Goal: Task Accomplishment & Management: Manage account settings

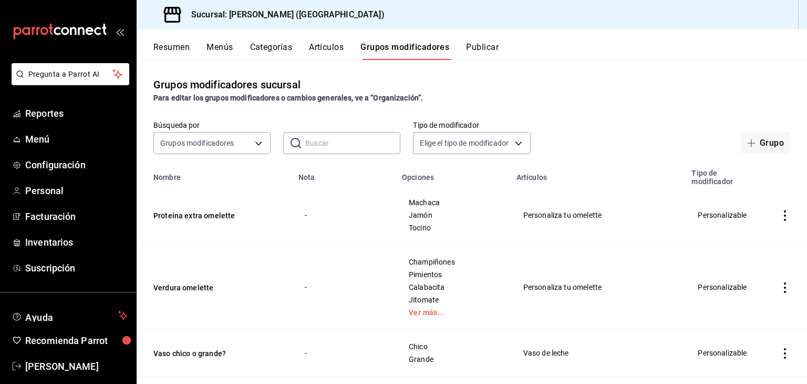
click at [321, 55] on button "Artículos" at bounding box center [326, 51] width 35 height 18
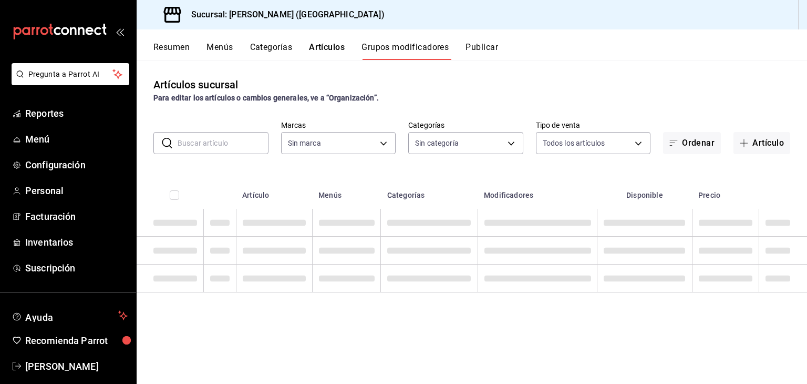
type input "8032933b-081f-47fe-9b6e-ba3dc78a21f4"
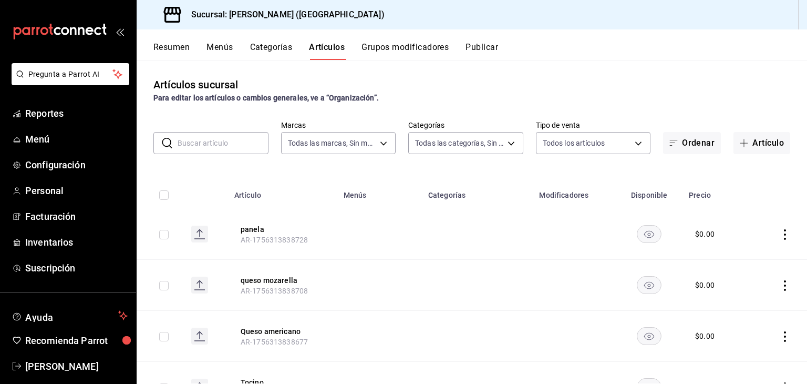
type input "4d6f0275-a8e1-4c8a-ba58-20bffb9dedeb,6d0ca4bc-c96f-453a-9a30-f489c557b573,9d793…"
click at [204, 144] on input "text" at bounding box center [223, 142] width 91 height 21
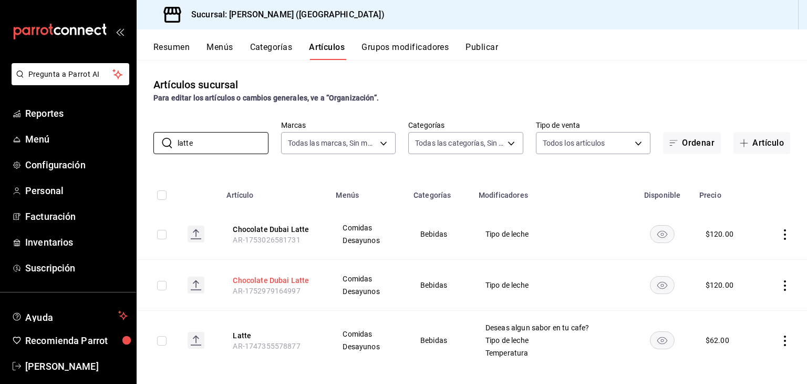
type input "latte"
click at [291, 282] on button "Chocolate Dubai Latte" at bounding box center [275, 280] width 84 height 11
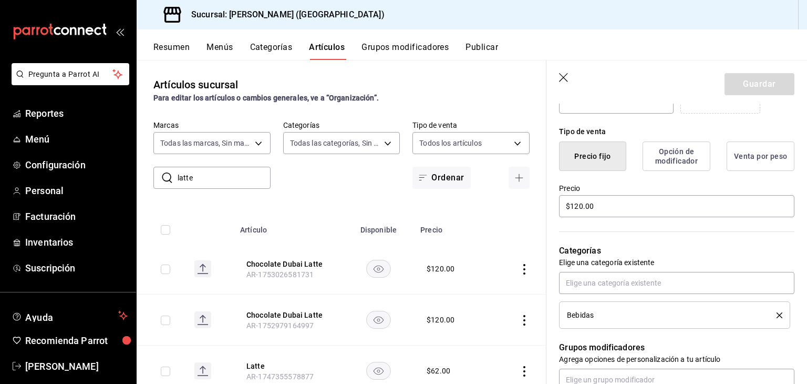
scroll to position [210, 0]
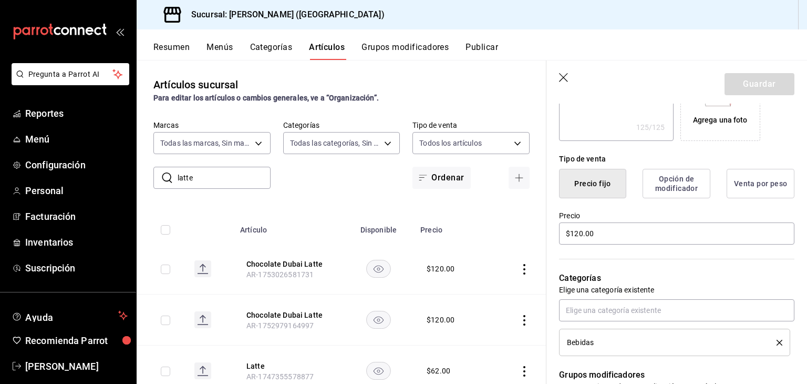
click at [684, 186] on button "Opción de modificador" at bounding box center [677, 183] width 68 height 29
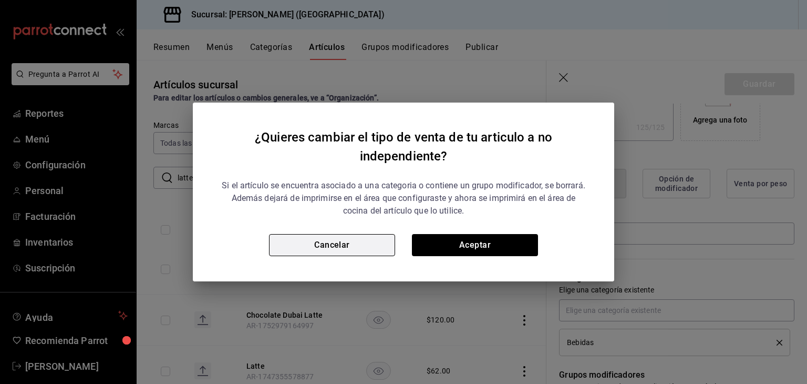
click at [327, 238] on button "Cancelar" at bounding box center [332, 245] width 126 height 22
type textarea "x"
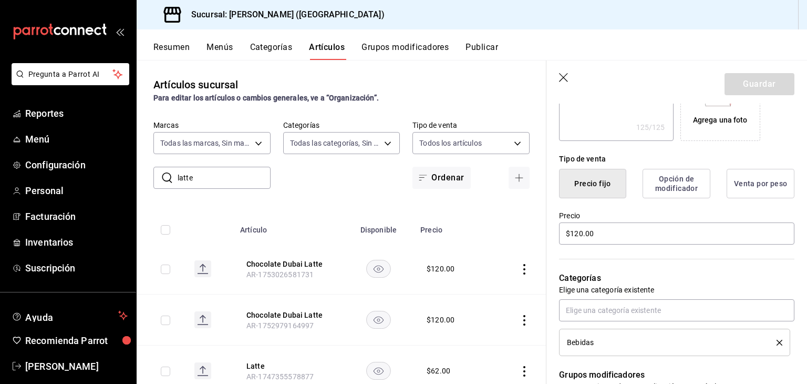
click at [554, 76] on header "Guardar" at bounding box center [677, 81] width 261 height 43
click at [557, 76] on header "Guardar" at bounding box center [677, 81] width 261 height 43
click at [564, 76] on icon "button" at bounding box center [564, 78] width 11 height 11
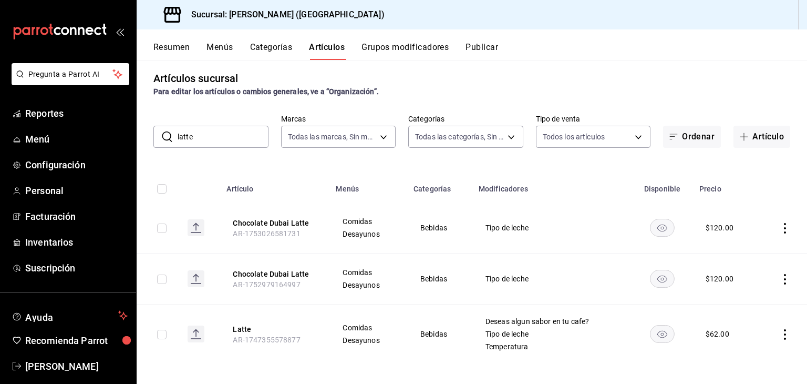
scroll to position [11, 0]
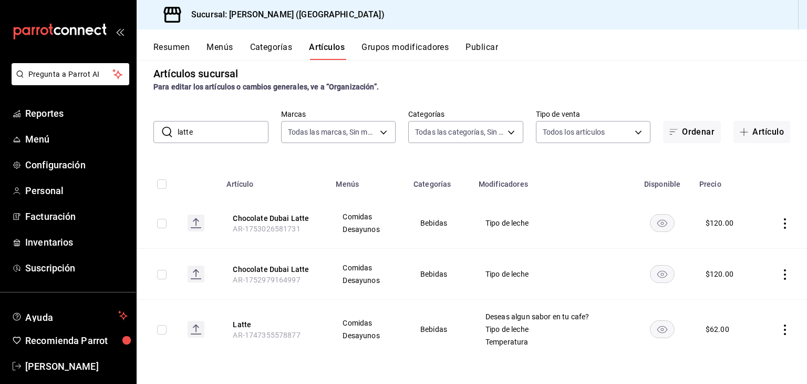
click at [234, 332] on span "AR-1747355578877" at bounding box center [266, 335] width 67 height 8
click at [245, 324] on button "Latte" at bounding box center [275, 324] width 84 height 11
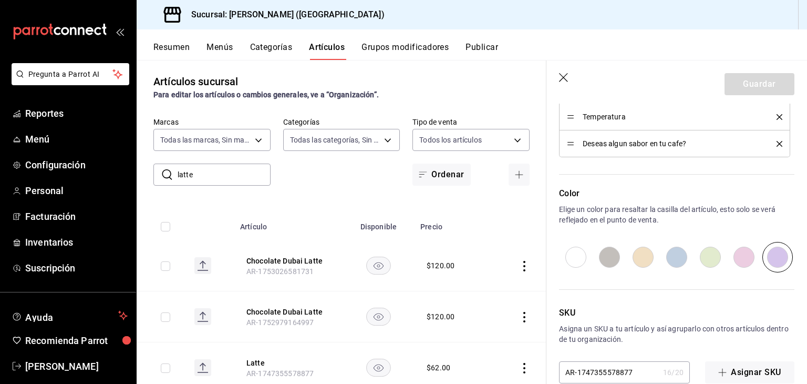
scroll to position [579, 0]
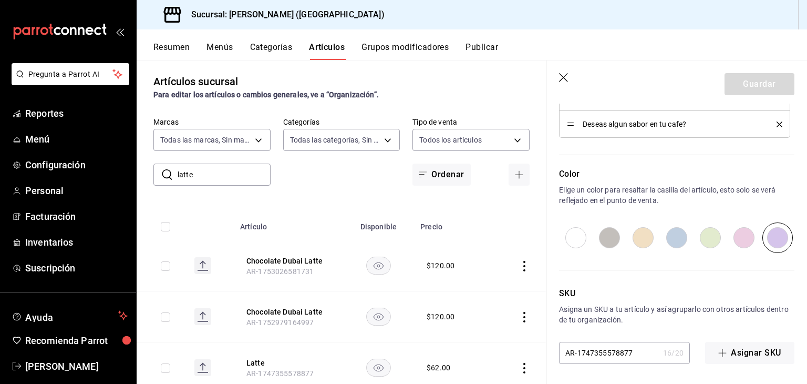
click at [557, 80] on header "Guardar" at bounding box center [677, 81] width 261 height 43
click at [565, 73] on icon "button" at bounding box center [564, 78] width 11 height 11
click at [560, 80] on icon "button" at bounding box center [564, 78] width 11 height 11
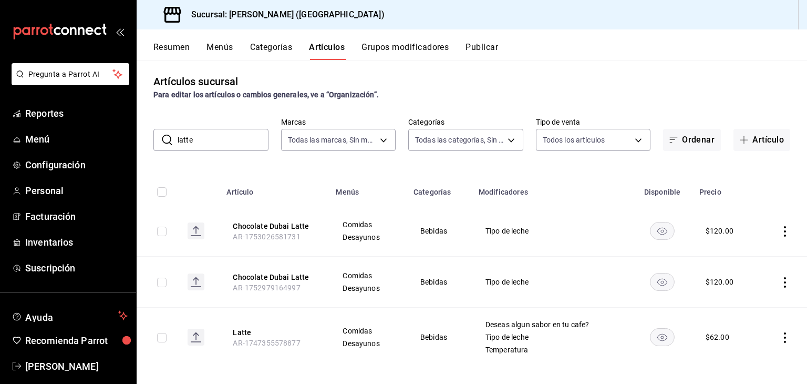
click at [384, 65] on div "Artículos sucursal Para editar los artículos o cambios generales, ve a “Organiz…" at bounding box center [472, 221] width 671 height 323
click at [394, 48] on button "Grupos modificadores" at bounding box center [405, 51] width 87 height 18
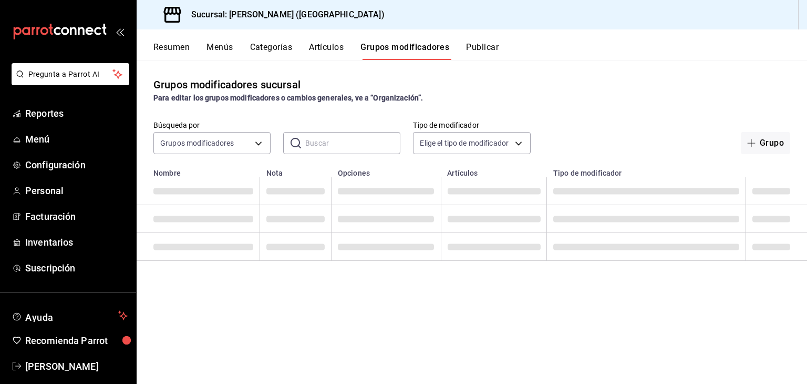
click at [367, 141] on input "text" at bounding box center [352, 142] width 95 height 21
type input "temperatura"
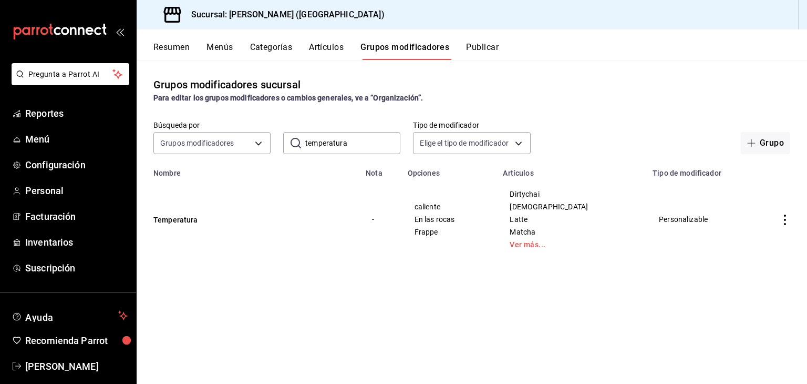
click at [177, 210] on td "Temperatura" at bounding box center [248, 219] width 223 height 84
click at [179, 217] on button "Temperatura" at bounding box center [216, 219] width 126 height 11
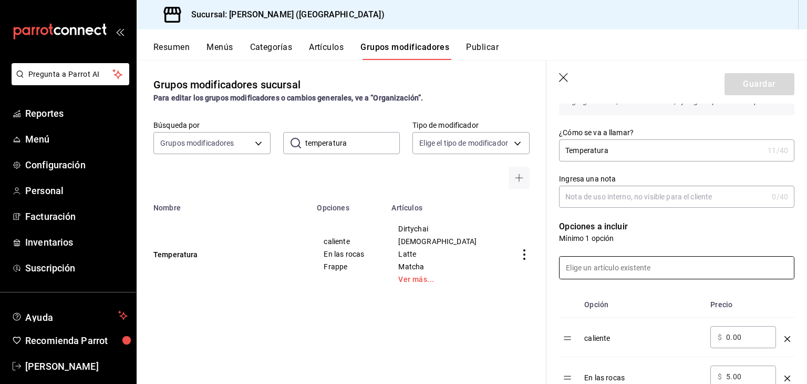
scroll to position [263, 0]
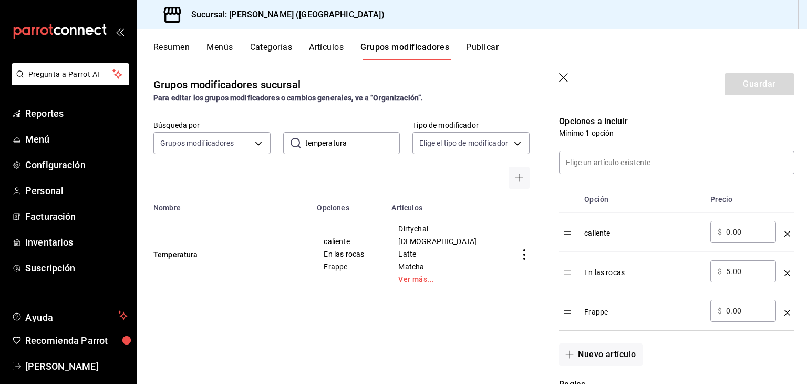
click at [725, 308] on div "​ $ 0.00 ​" at bounding box center [744, 311] width 66 height 22
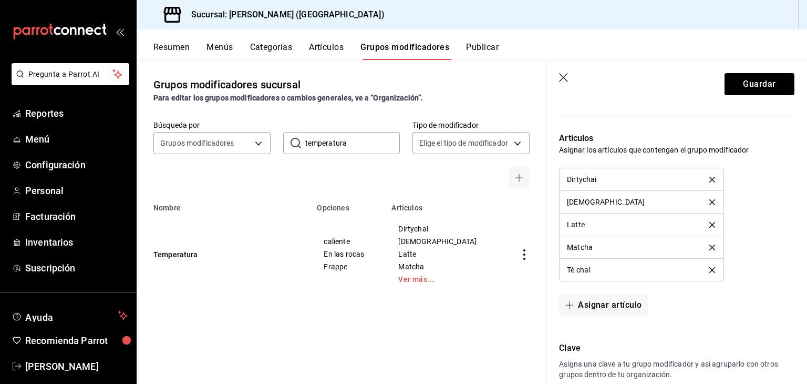
scroll to position [736, 0]
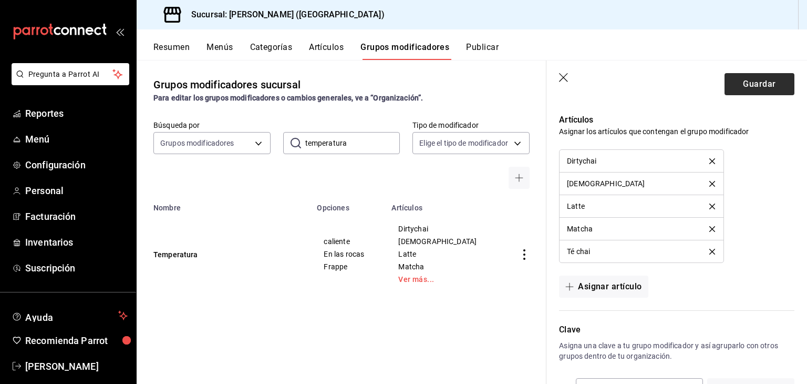
type input "15.00"
click at [747, 80] on button "Guardar" at bounding box center [760, 84] width 70 height 22
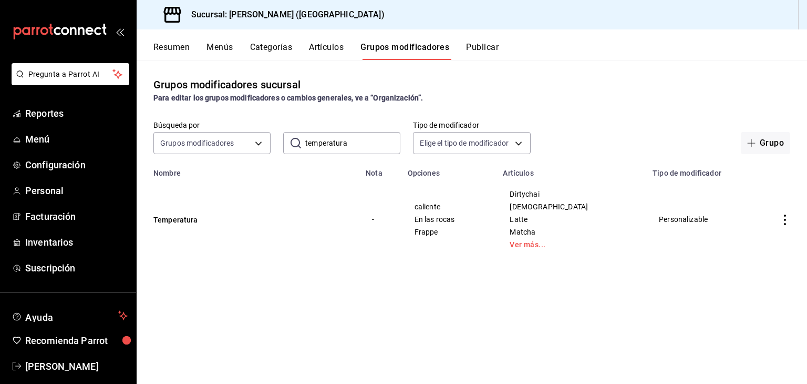
click at [332, 134] on input "temperatura" at bounding box center [352, 142] width 95 height 21
click at [328, 49] on button "Artículos" at bounding box center [326, 51] width 35 height 18
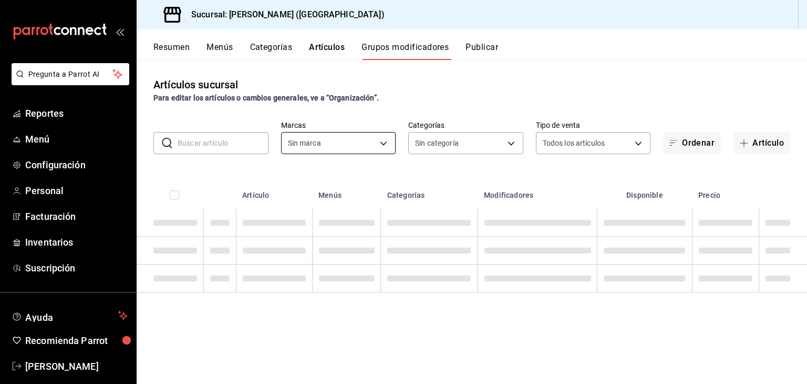
type input "8032933b-081f-47fe-9b6e-ba3dc78a21f4"
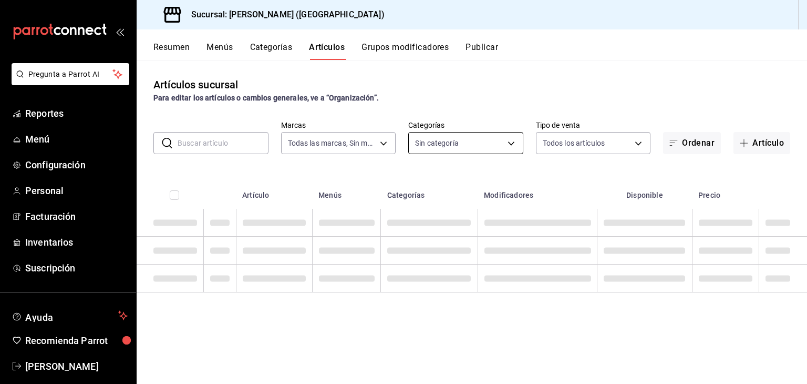
type input "8032933b-081f-47fe-9b6e-ba3dc78a21f4"
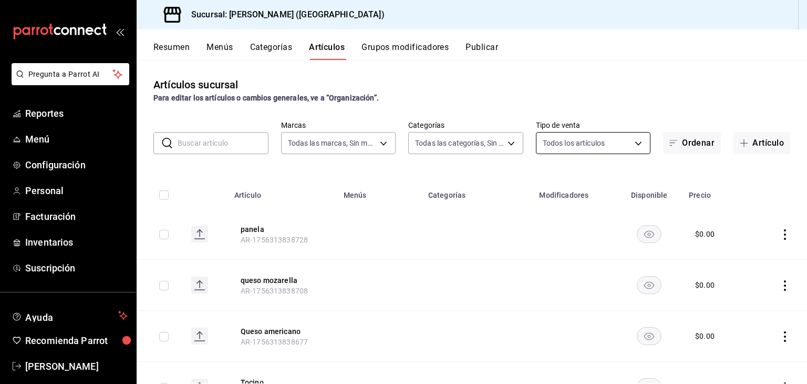
type input "4d6f0275-a8e1-4c8a-ba58-20bffb9dedeb,6d0ca4bc-c96f-453a-9a30-f489c557b573,9d793…"
click at [245, 144] on input "text" at bounding box center [223, 142] width 91 height 21
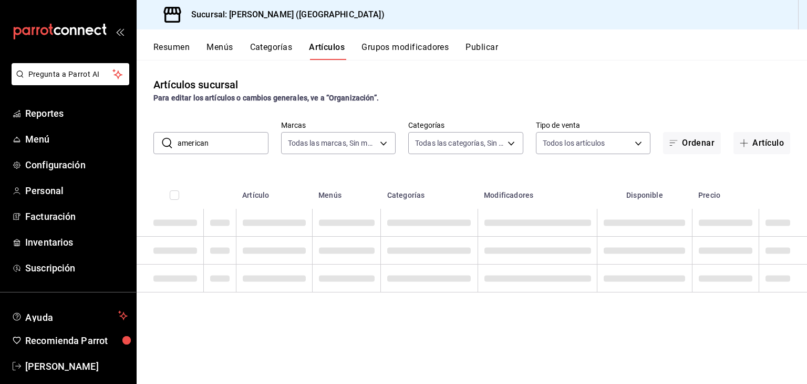
type input "americano"
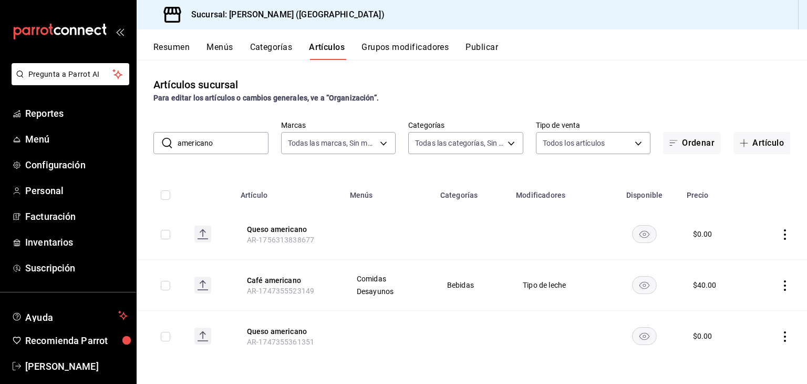
click at [231, 141] on input "americano" at bounding box center [223, 142] width 91 height 21
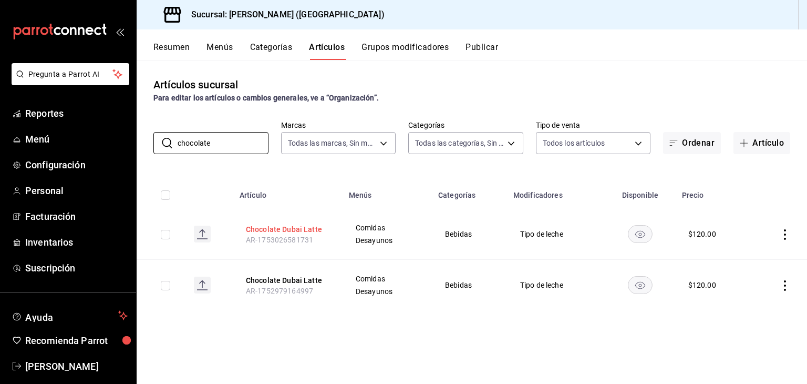
type input "chocolate"
click at [304, 228] on button "Chocolate Dubai Latte" at bounding box center [288, 229] width 84 height 11
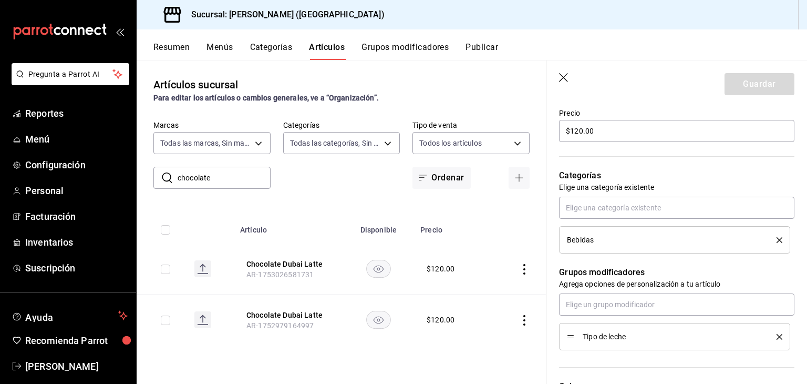
scroll to position [315, 0]
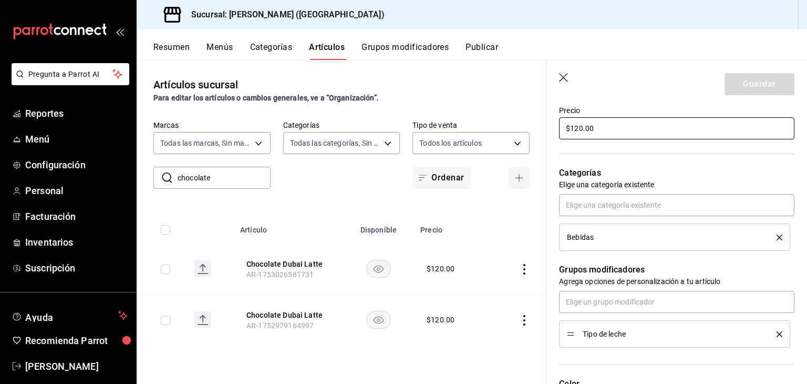
click at [576, 132] on input "$120.00" at bounding box center [676, 128] width 235 height 22
click at [576, 128] on input "$120.00" at bounding box center [676, 128] width 235 height 22
type input "$120.00"
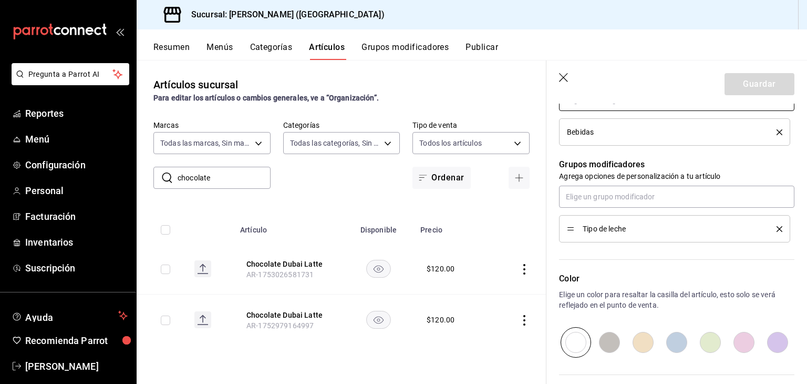
scroll to position [526, 0]
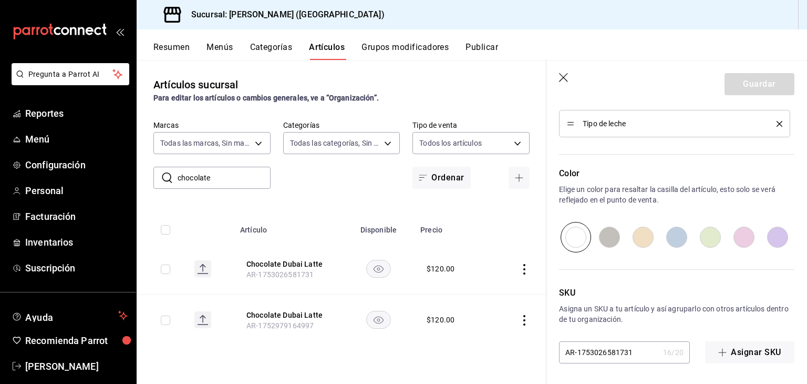
click at [562, 78] on icon "button" at bounding box center [564, 78] width 11 height 11
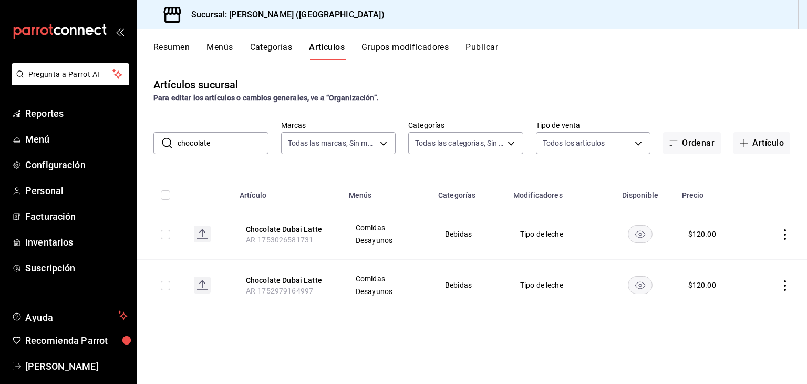
click at [242, 147] on input "chocolate" at bounding box center [223, 142] width 91 height 21
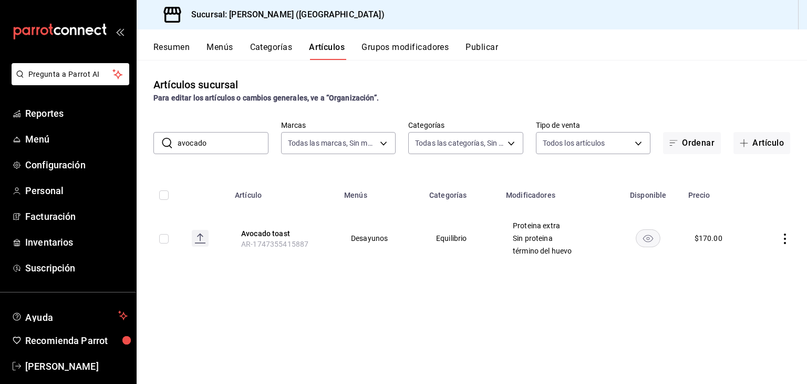
click at [206, 138] on input "avocado" at bounding box center [223, 142] width 91 height 21
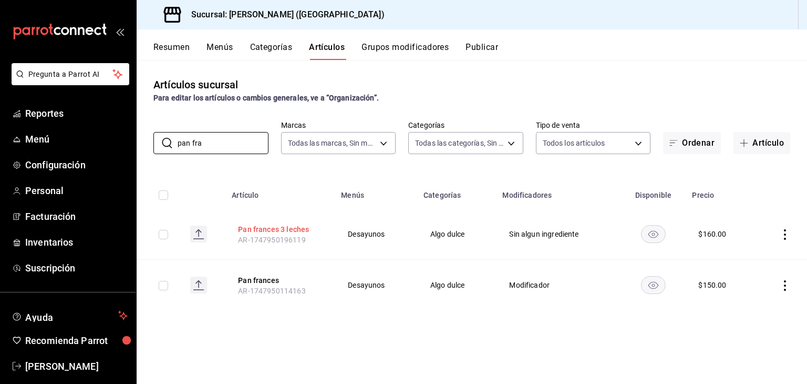
type input "pan fra"
click at [254, 227] on button "Pan frances 3 leches" at bounding box center [280, 229] width 84 height 11
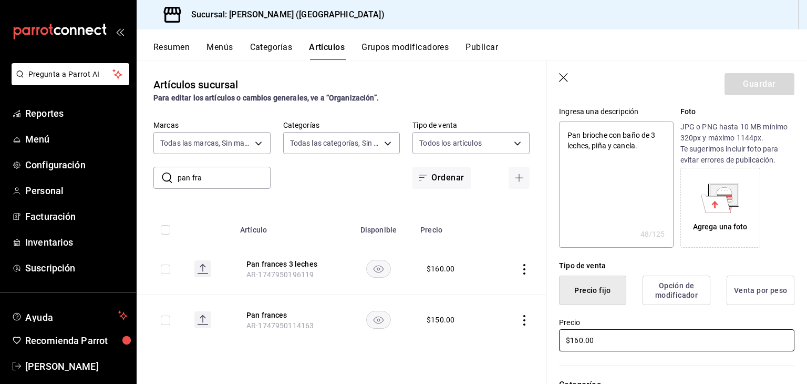
scroll to position [158, 0]
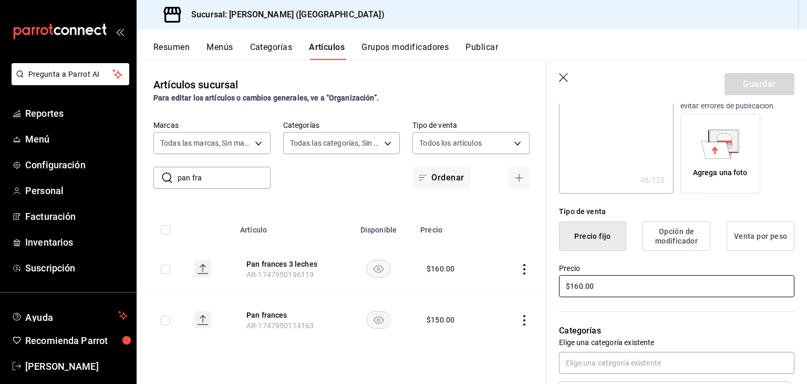
click at [577, 283] on input "$160.00" at bounding box center [676, 286] width 235 height 22
type textarea "x"
type input "$170.00"
type textarea "x"
type input "$170.00"
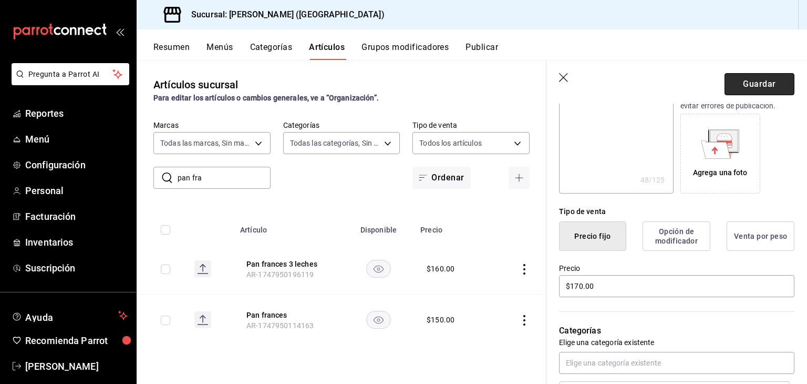
click at [745, 80] on button "Guardar" at bounding box center [760, 84] width 70 height 22
type textarea "x"
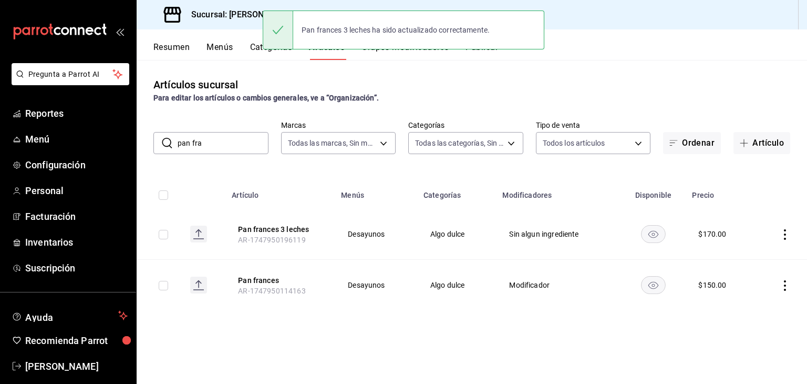
click at [273, 272] on th "Pan frances AR-1747950114163" at bounding box center [280, 285] width 109 height 51
click at [272, 281] on button "Pan frances" at bounding box center [280, 280] width 84 height 11
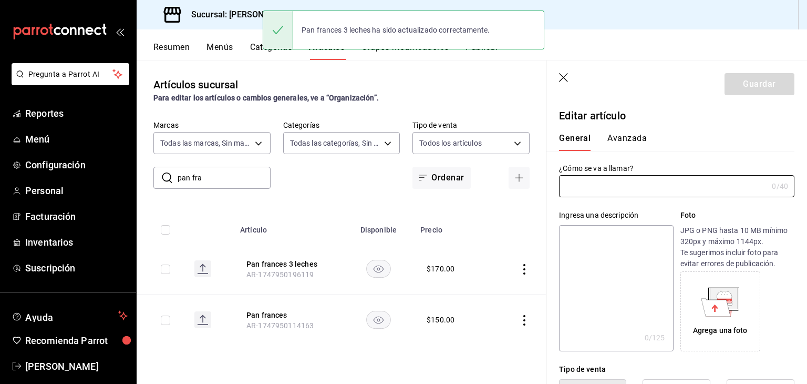
type input "Pan frances"
type textarea "Pan brioche con compota [PERSON_NAME] rojos y miel de maple"
type textarea "x"
type input "AR-1747950114163"
type textarea "x"
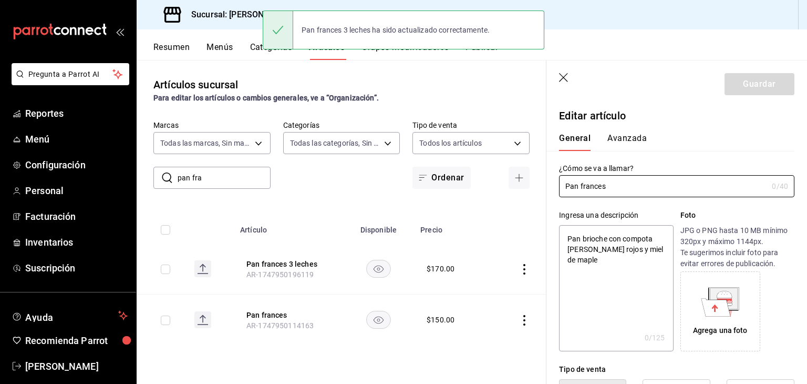
type input "$150.00"
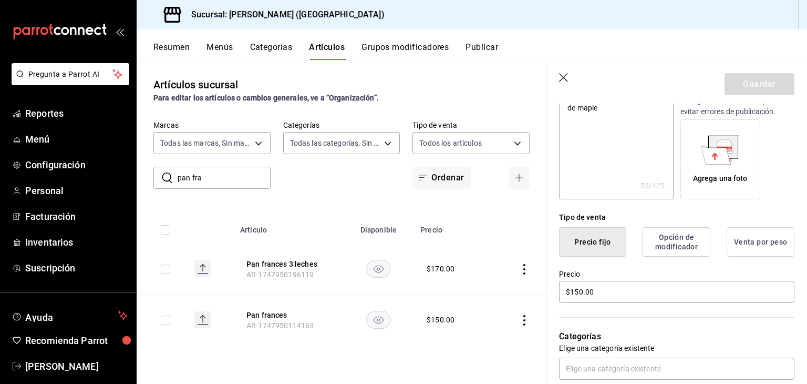
scroll to position [158, 0]
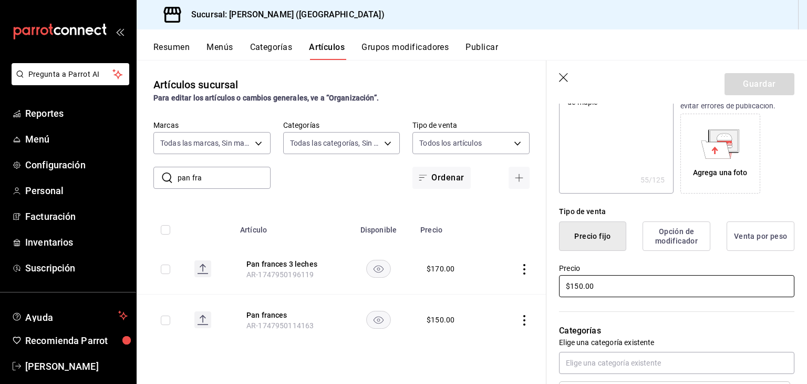
click at [576, 285] on input "$150.00" at bounding box center [676, 286] width 235 height 22
type textarea "x"
type input "$160.00"
type textarea "x"
type input "$160.00"
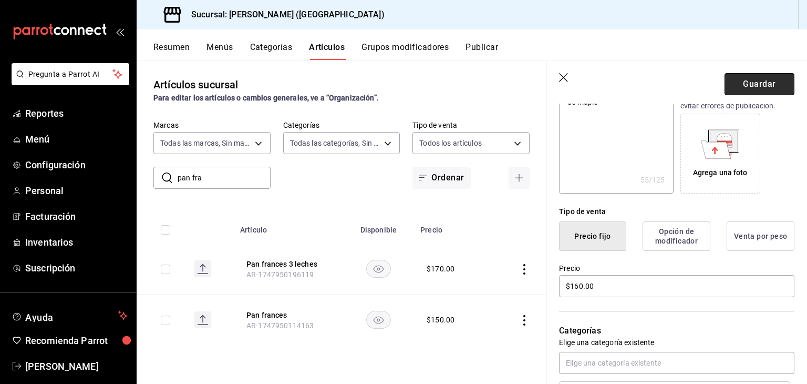
click at [743, 81] on button "Guardar" at bounding box center [760, 84] width 70 height 22
type textarea "x"
type input "AR-1756335540224"
